Goal: Book appointment/travel/reservation

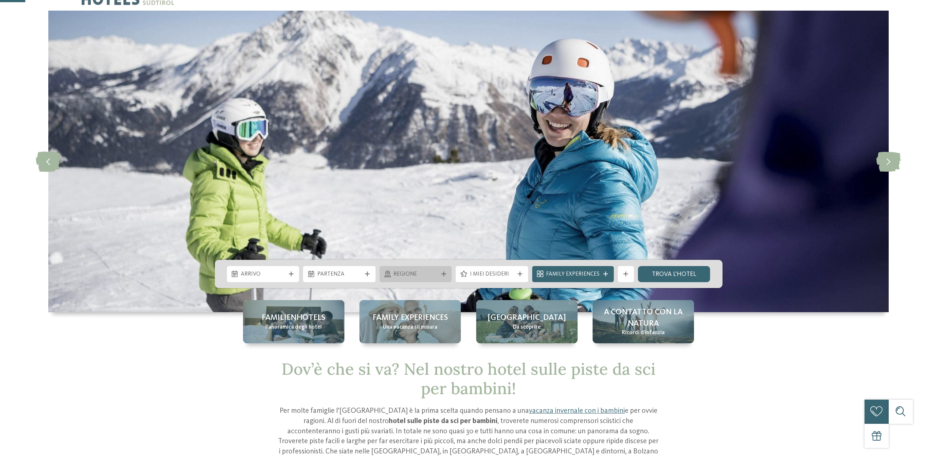
scroll to position [71, 0]
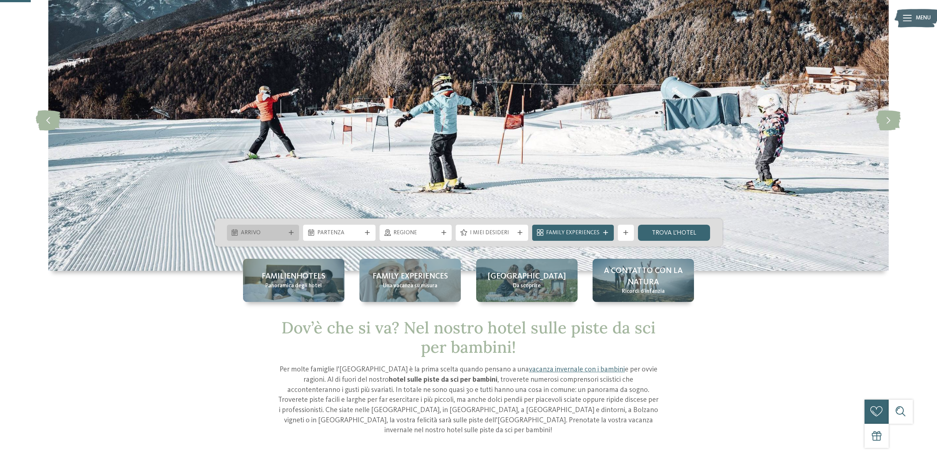
click at [289, 230] on icon at bounding box center [291, 232] width 5 height 5
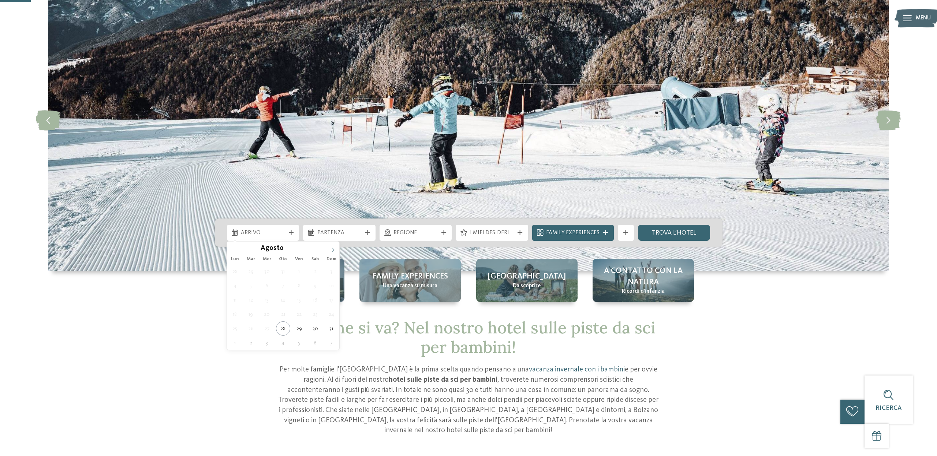
click at [335, 250] on icon at bounding box center [332, 249] width 5 height 5
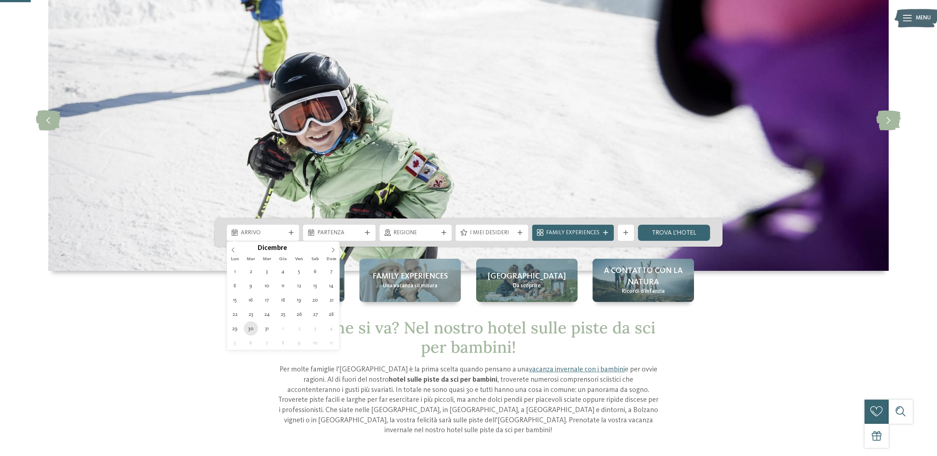
type div "[DATE]"
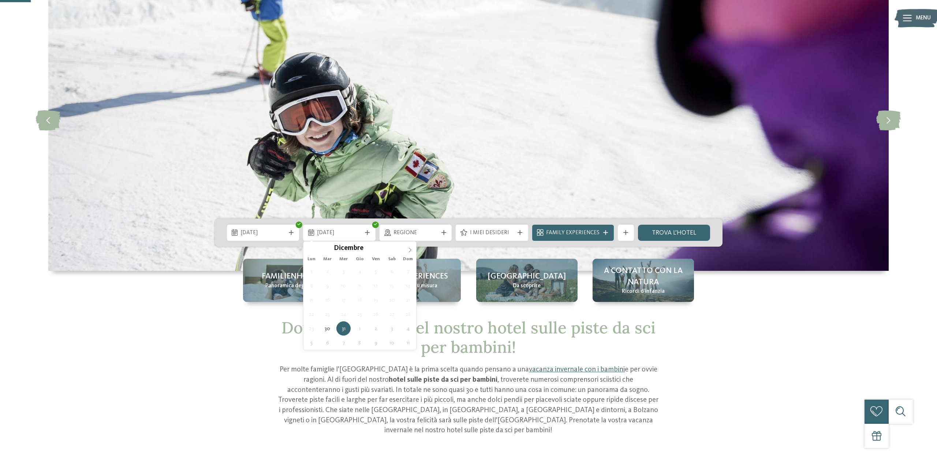
type input "****"
click at [410, 251] on icon at bounding box center [409, 249] width 5 height 5
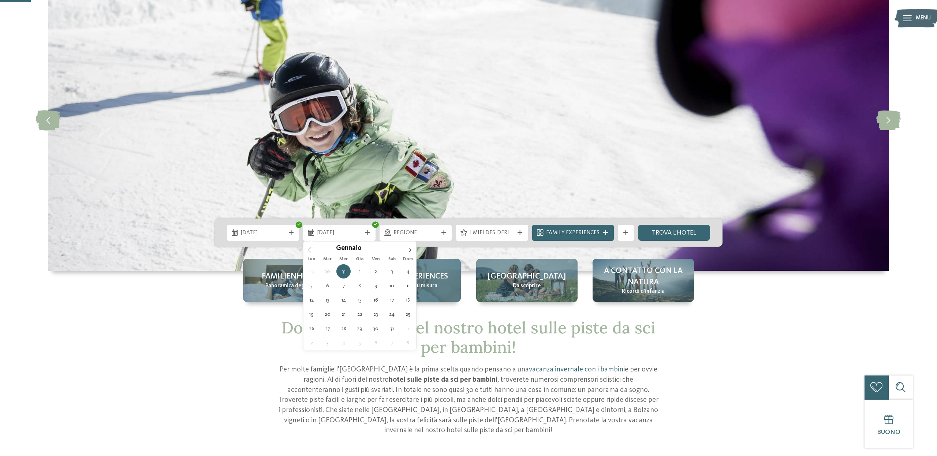
type div "[DATE]"
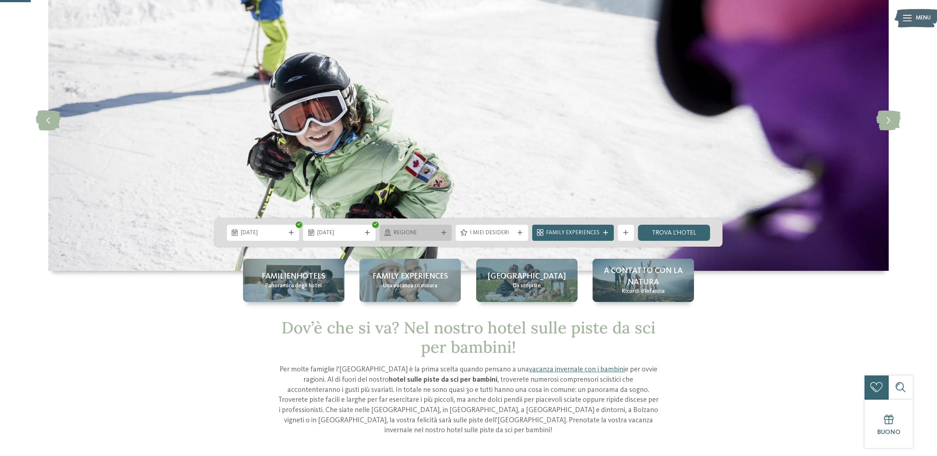
click at [440, 230] on div at bounding box center [443, 232] width 8 height 5
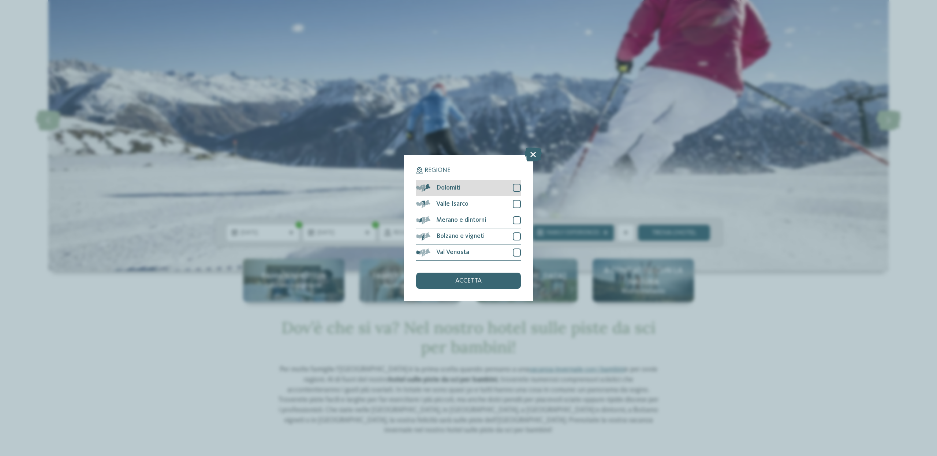
click at [518, 186] on div at bounding box center [517, 188] width 8 height 8
click at [490, 275] on div "accetta" at bounding box center [468, 281] width 105 height 16
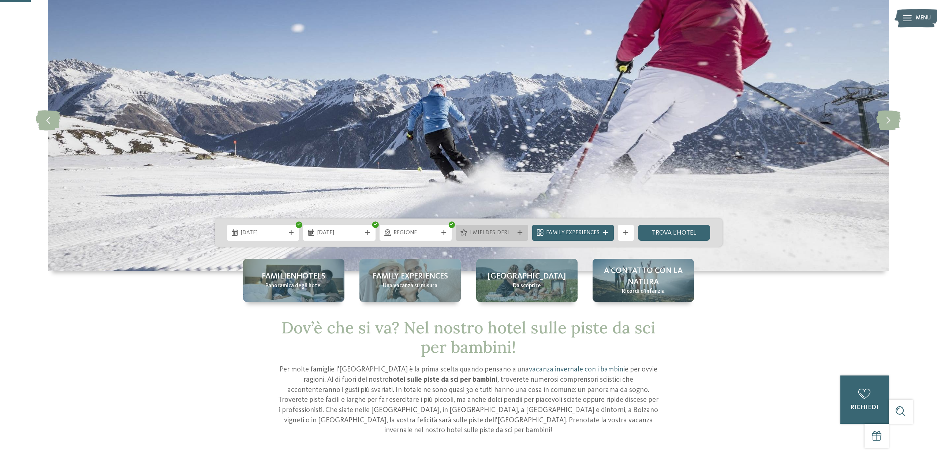
click at [519, 234] on icon at bounding box center [519, 232] width 5 height 5
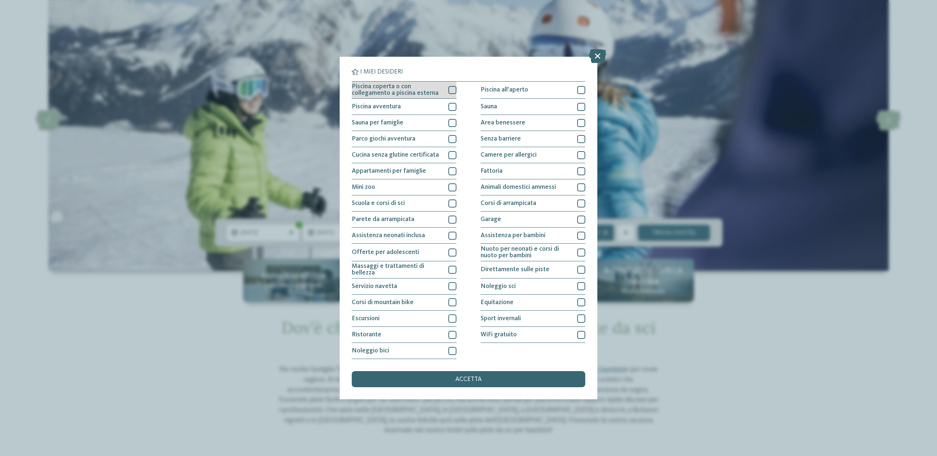
click at [451, 93] on div at bounding box center [452, 90] width 8 height 8
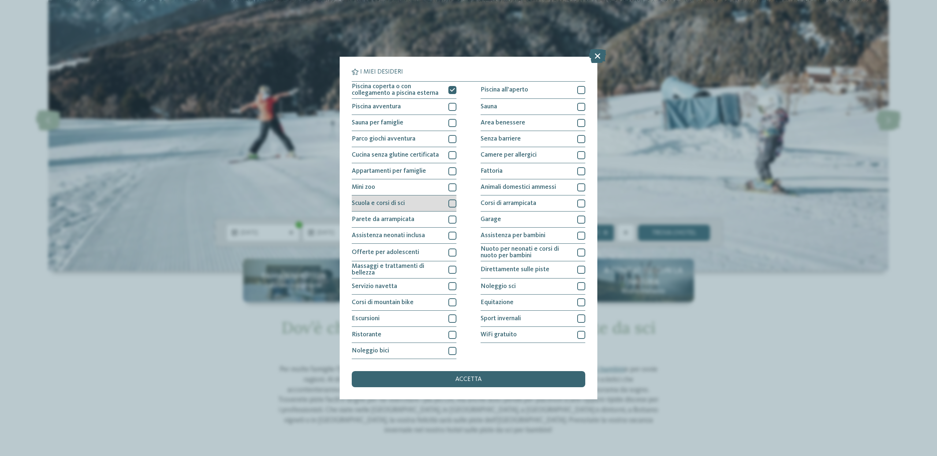
click at [450, 207] on div at bounding box center [452, 203] width 8 height 8
click at [581, 323] on div "Sport invernali" at bounding box center [532, 319] width 105 height 16
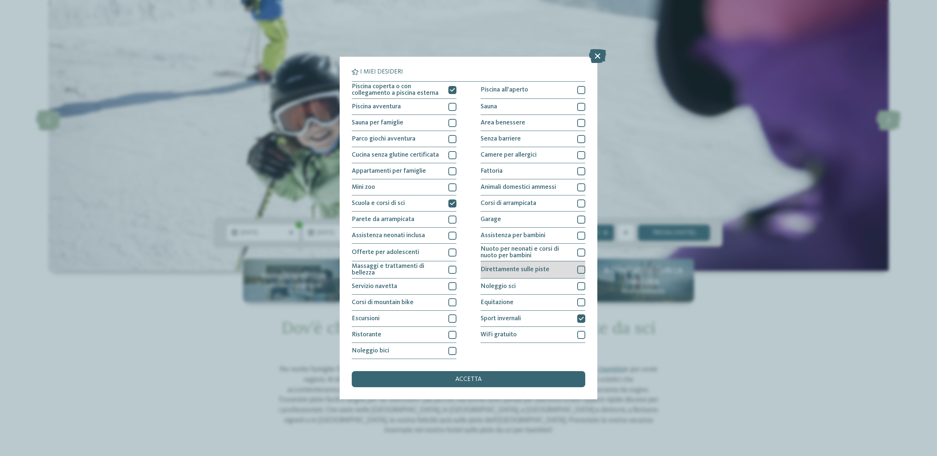
click at [580, 270] on div at bounding box center [581, 270] width 8 height 8
click at [526, 382] on div "accetta" at bounding box center [468, 379] width 233 height 16
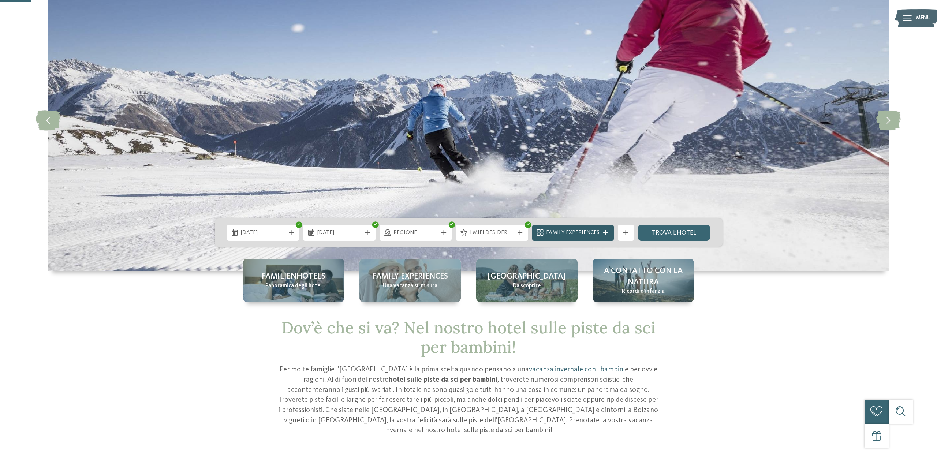
click at [608, 235] on div "Family Experiences" at bounding box center [573, 233] width 82 height 16
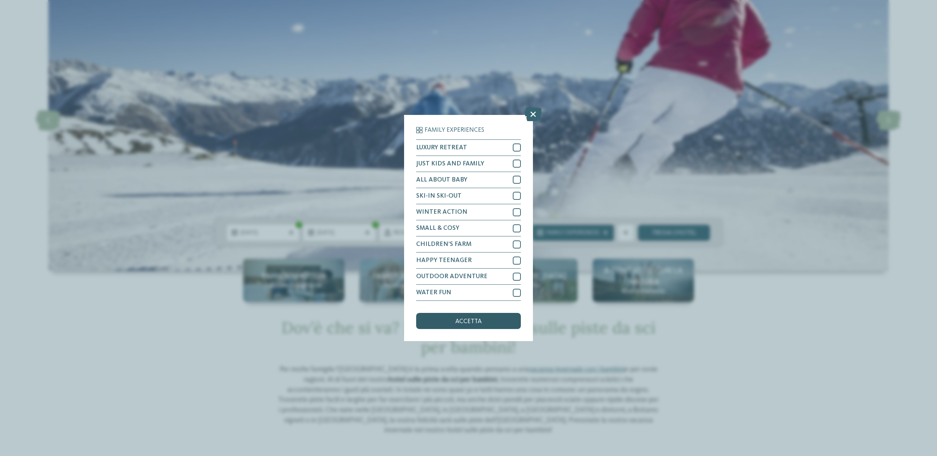
click at [492, 318] on div "accetta" at bounding box center [468, 321] width 105 height 16
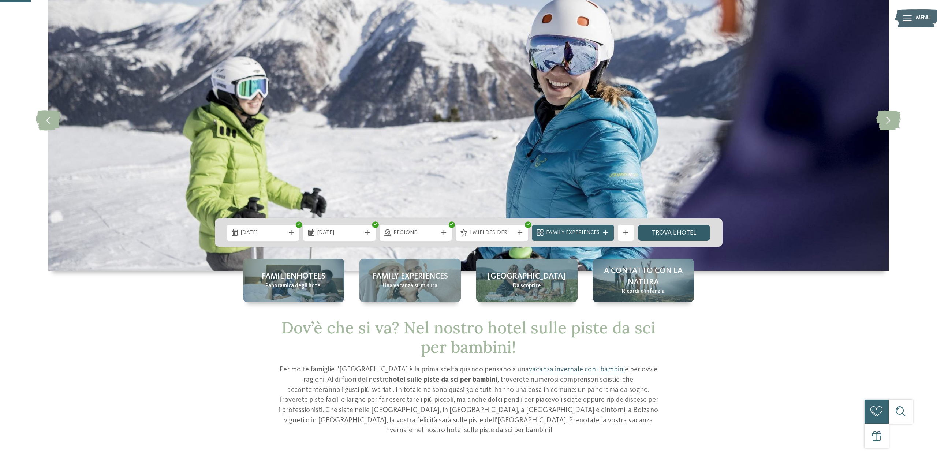
click at [671, 229] on link "trova l’hotel" at bounding box center [674, 233] width 72 height 16
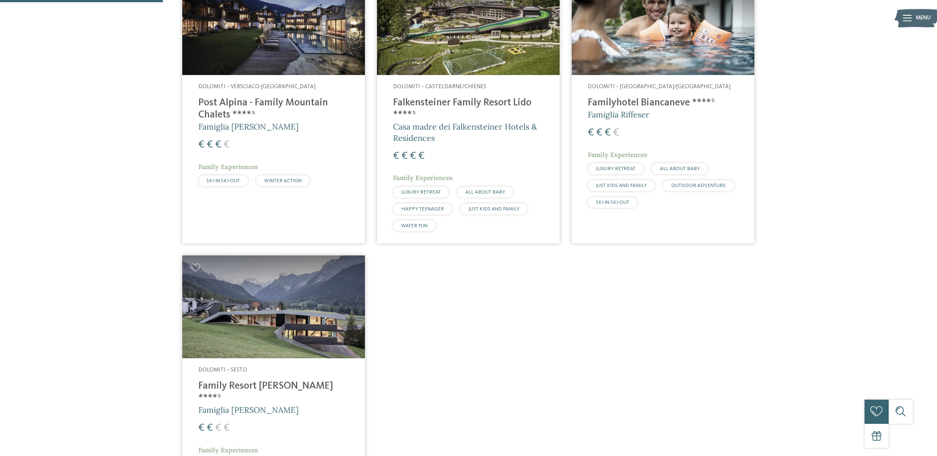
scroll to position [367, 0]
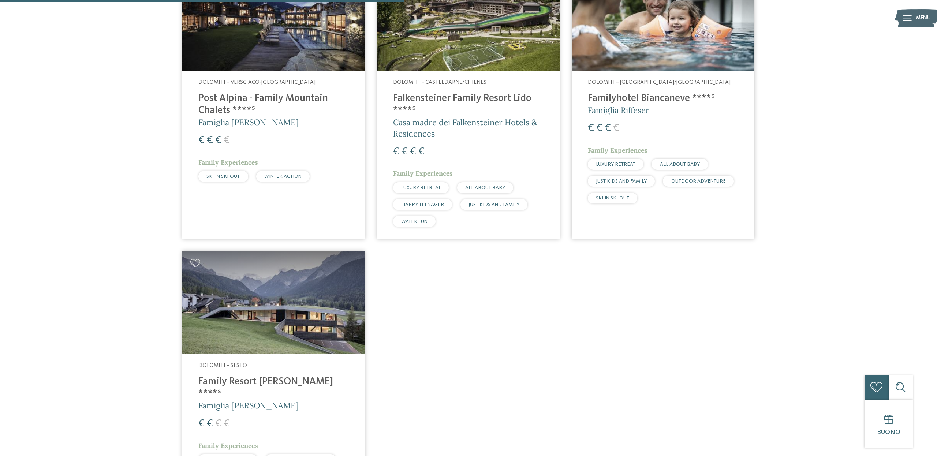
click at [662, 101] on h4 "Familyhotel Biancaneve ****ˢ" at bounding box center [663, 99] width 150 height 12
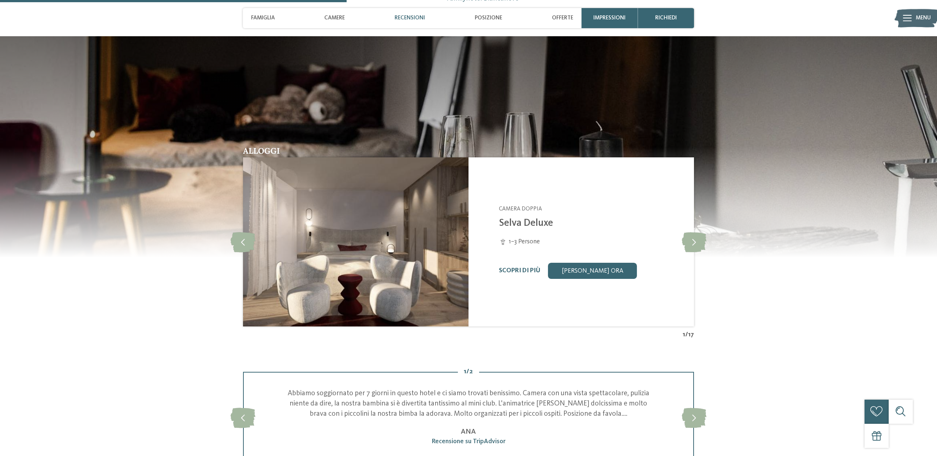
scroll to position [804, 0]
